Goal: Transaction & Acquisition: Subscribe to service/newsletter

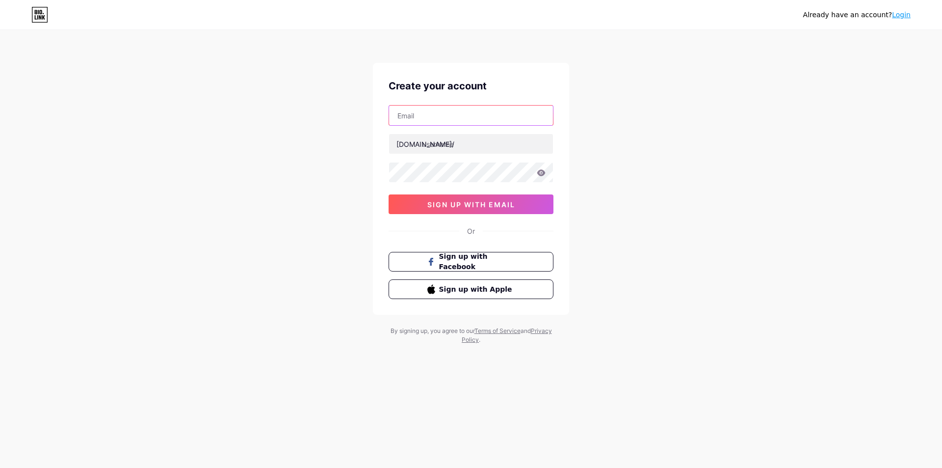
click at [474, 117] on input "text" at bounding box center [471, 115] width 164 height 20
type input "[EMAIL_ADDRESS][DOMAIN_NAME]"
click at [502, 139] on input "text" at bounding box center [471, 144] width 164 height 20
type input "dutavip"
click at [747, 156] on div "Already have an account? Login Create your account [EMAIL_ADDRESS][DOMAIN_NAME]…" at bounding box center [471, 187] width 942 height 375
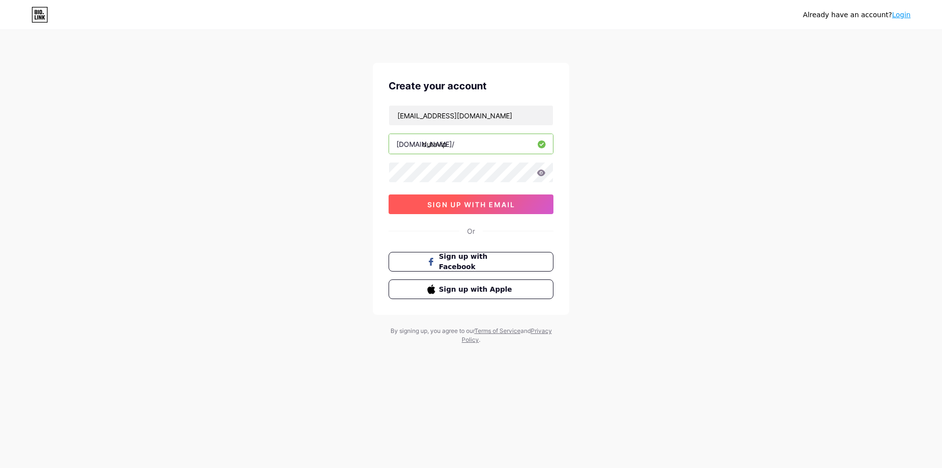
click at [525, 207] on button "sign up with email" at bounding box center [471, 204] width 165 height 20
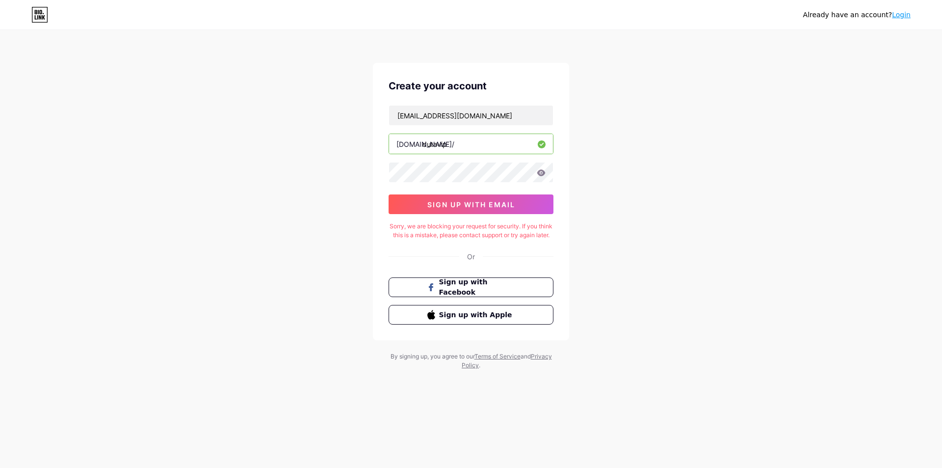
click at [542, 174] on icon at bounding box center [541, 172] width 9 height 7
click at [538, 170] on icon at bounding box center [541, 172] width 9 height 7
click at [539, 175] on icon at bounding box center [541, 172] width 8 height 6
click at [525, 144] on input "dutavip" at bounding box center [471, 144] width 164 height 20
drag, startPoint x: 530, startPoint y: 123, endPoint x: 526, endPoint y: 127, distance: 6.3
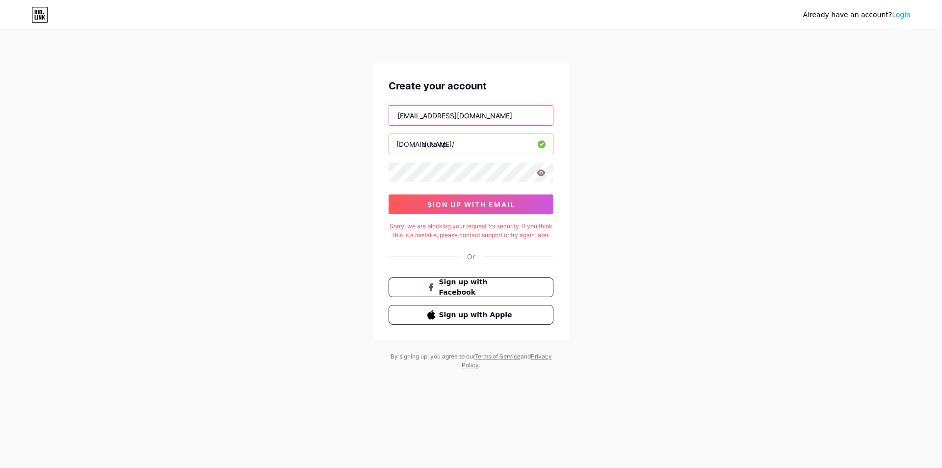
click at [526, 127] on div "[EMAIL_ADDRESS][DOMAIN_NAME] [DOMAIN_NAME]/ dutavip 0cAFcWeA5fvl5W53abheGtnKrJ0…" at bounding box center [471, 159] width 165 height 109
click at [638, 148] on div "Already have an account? Login Create your account [EMAIL_ADDRESS][DOMAIN_NAME]…" at bounding box center [471, 200] width 942 height 401
click at [489, 201] on span "sign up with email" at bounding box center [471, 204] width 88 height 8
click at [482, 206] on span "sign up with email" at bounding box center [471, 204] width 88 height 8
click at [35, 15] on icon at bounding box center [39, 15] width 17 height 16
